Goal: Transaction & Acquisition: Purchase product/service

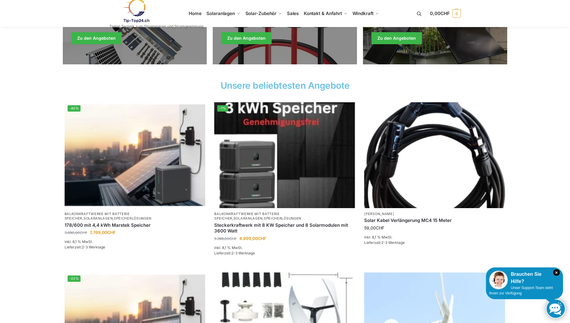
scroll to position [150, 0]
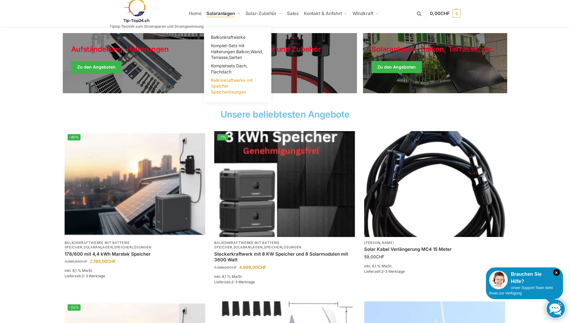
click at [226, 84] on span "Balkonkraftwerke mit Speicher Speicherlösungen" at bounding box center [232, 86] width 42 height 17
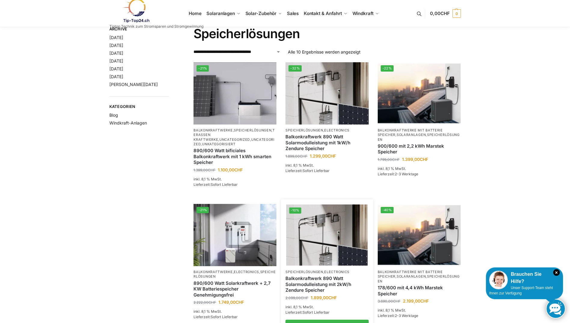
scroll to position [30, 0]
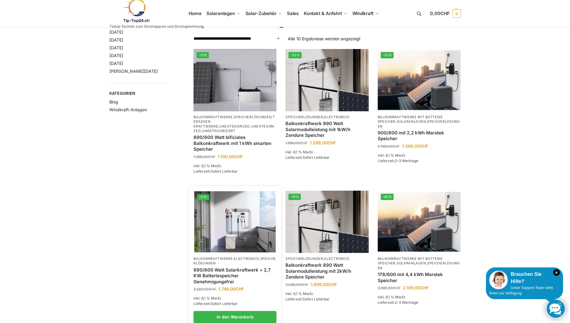
click at [226, 257] on link "Speicherlösungen" at bounding box center [235, 260] width 82 height 9
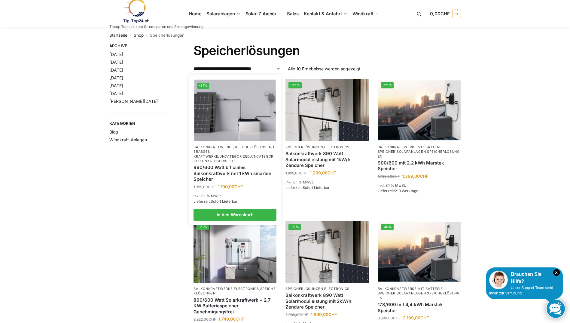
click at [222, 165] on link "890/600 Watt bificiales Balkonkraftwerk mit 1 kWh smarten Speicher" at bounding box center [235, 173] width 83 height 18
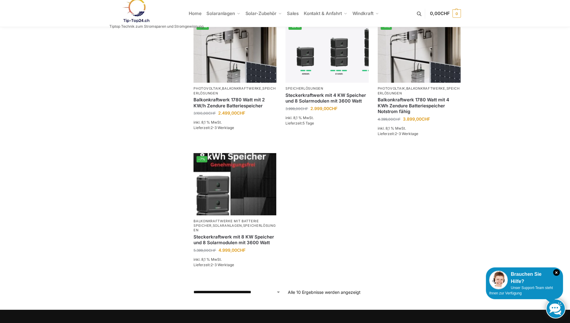
scroll to position [301, 0]
